Goal: Task Accomplishment & Management: Manage account settings

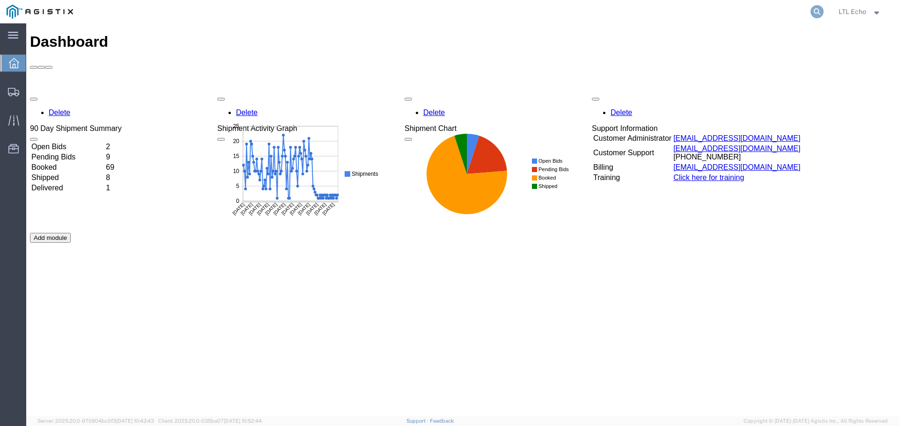
click at [818, 9] on icon at bounding box center [816, 11] width 13 height 13
click at [727, 9] on input "search" at bounding box center [668, 11] width 285 height 22
paste input "56964899"
type input "56964899"
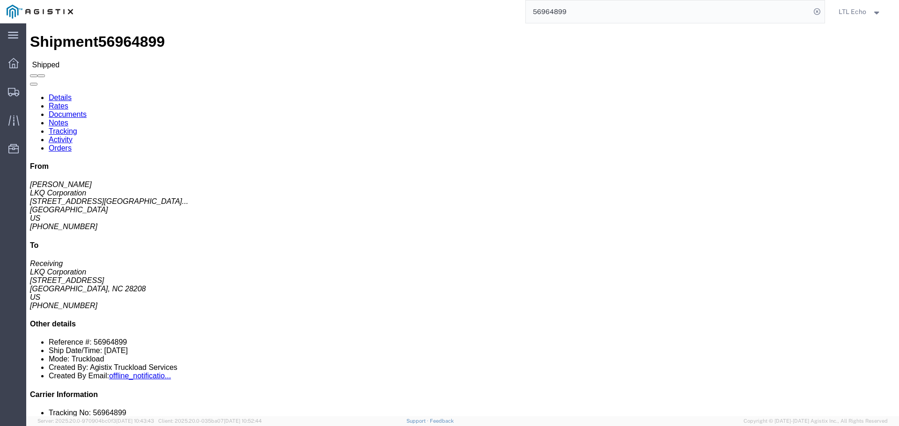
click link "Tracking"
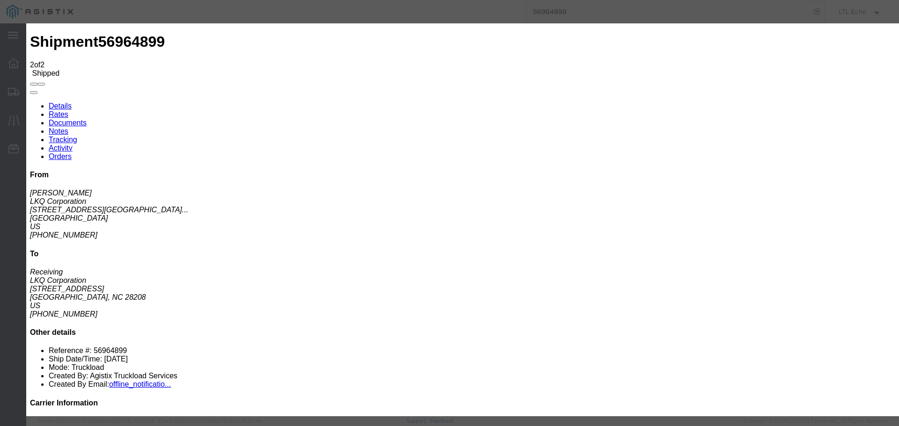
type input "[DATE]"
type input "8:00 AM"
select select "DELIVRED"
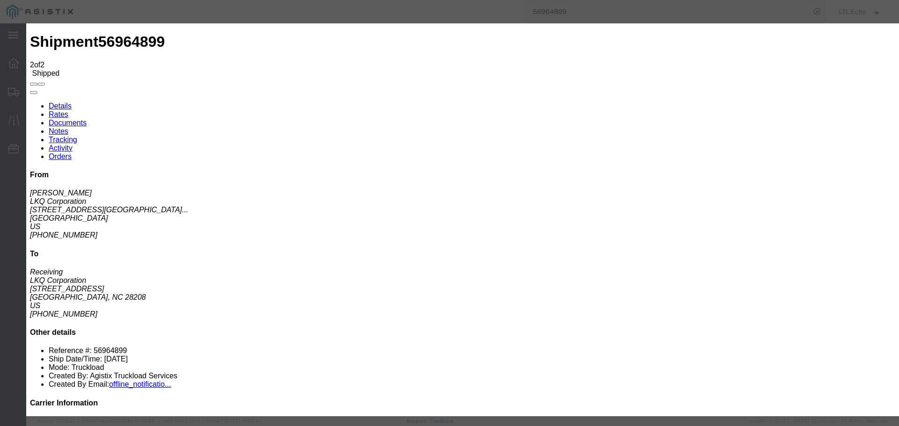
type input "[DATE]"
